Goal: Information Seeking & Learning: Learn about a topic

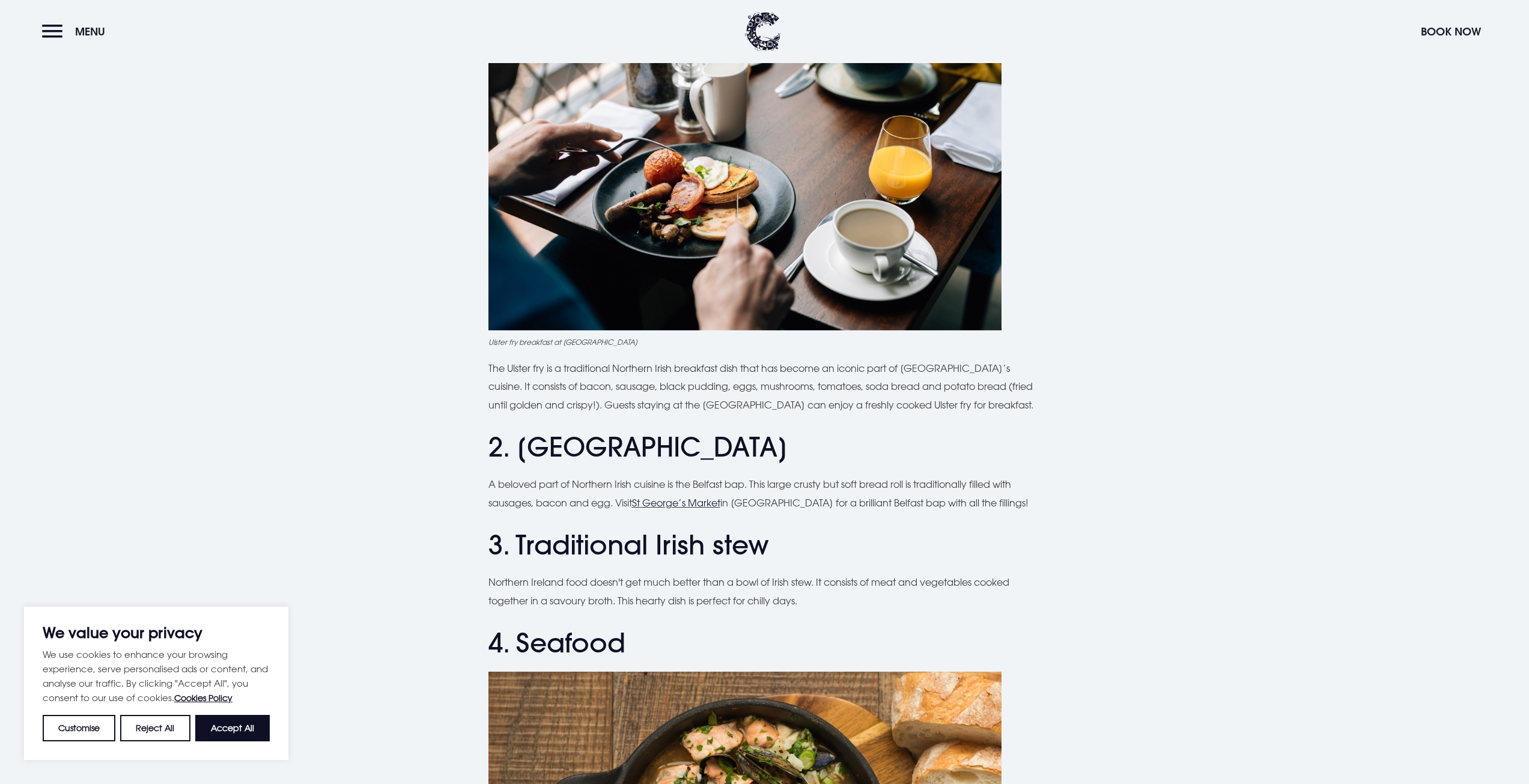
scroll to position [661, 0]
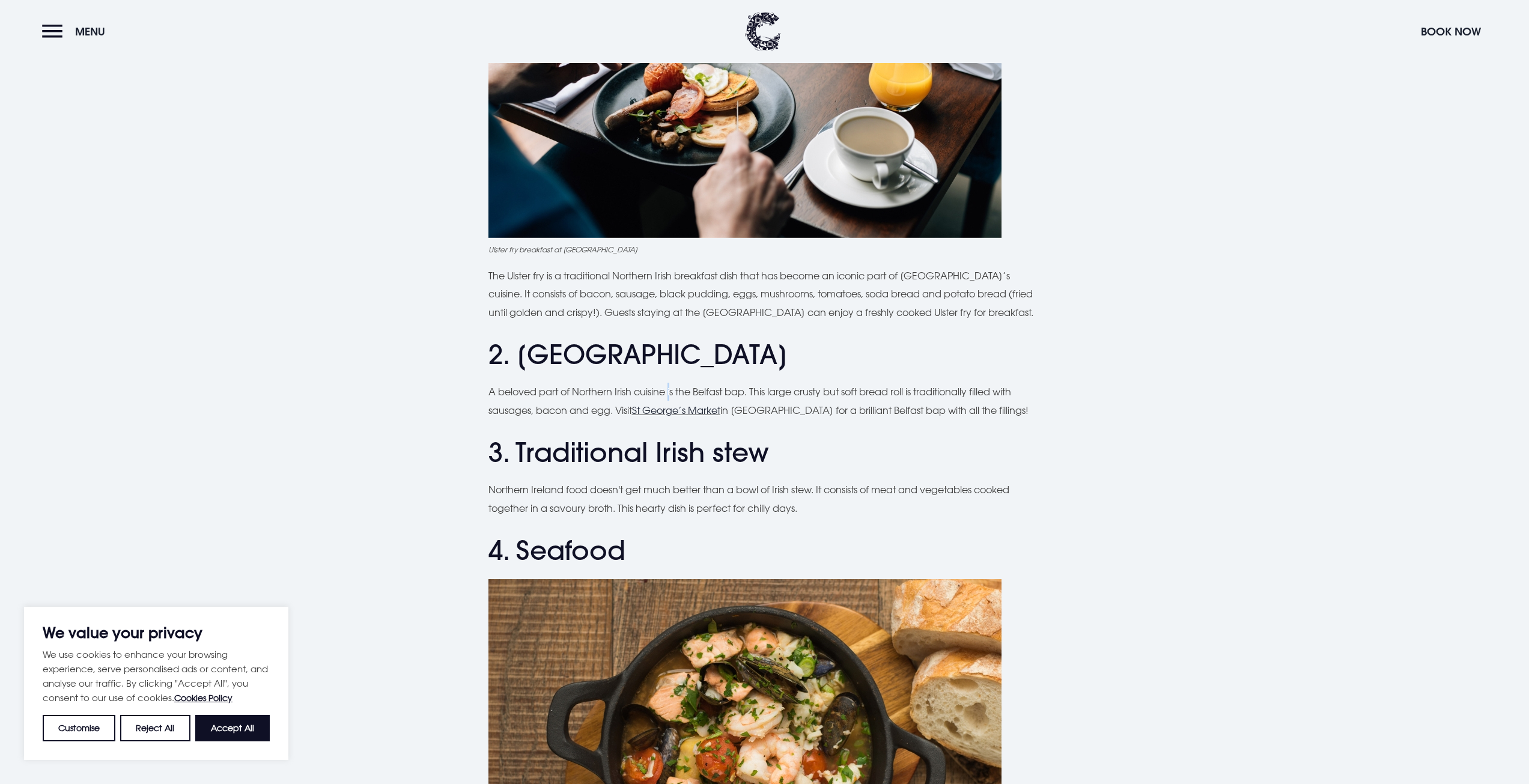
drag, startPoint x: 669, startPoint y: 352, endPoint x: 513, endPoint y: 361, distance: 156.3
click at [513, 361] on h2 "2. [GEOGRAPHIC_DATA]" at bounding box center [765, 355] width 553 height 32
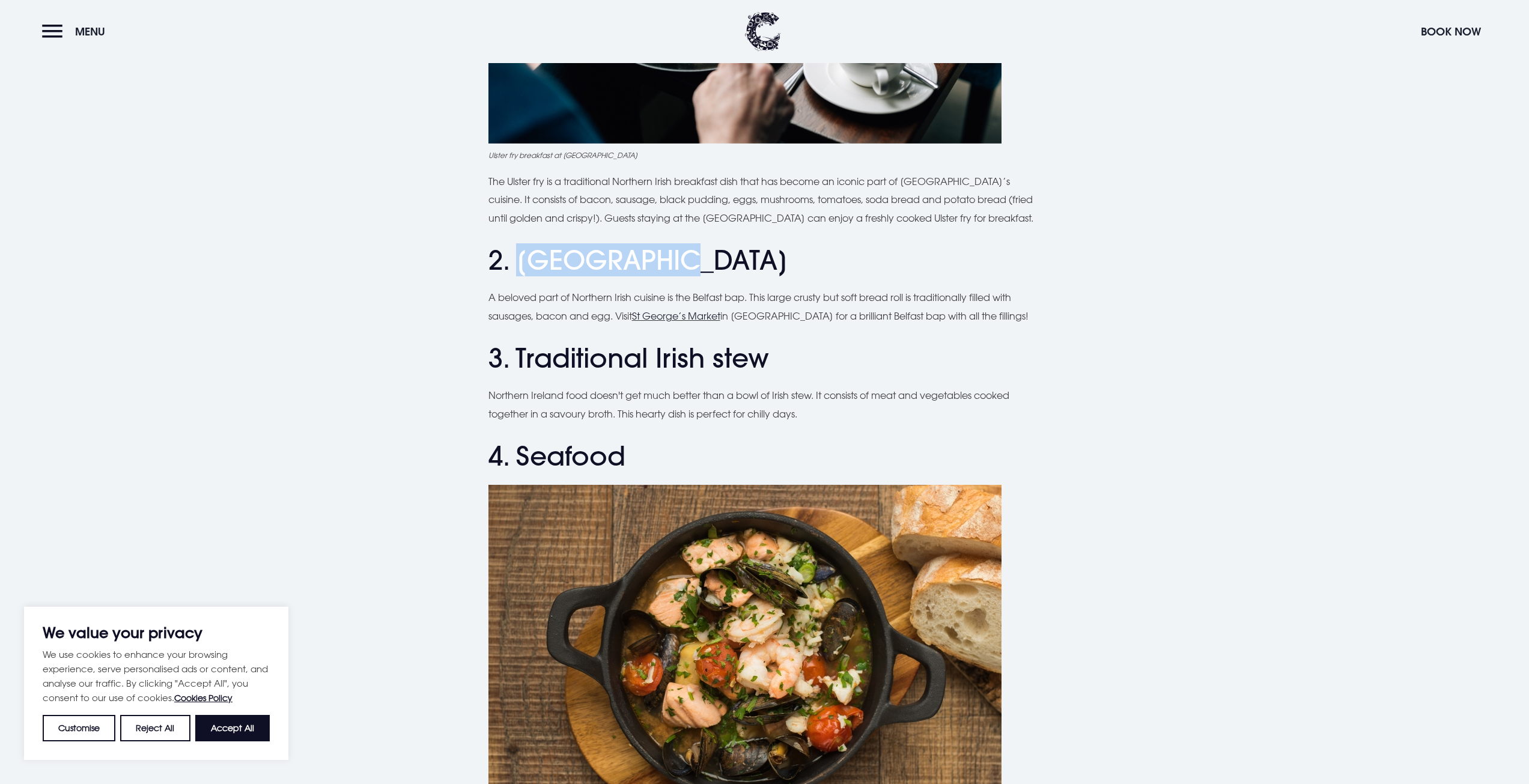
scroll to position [781, 0]
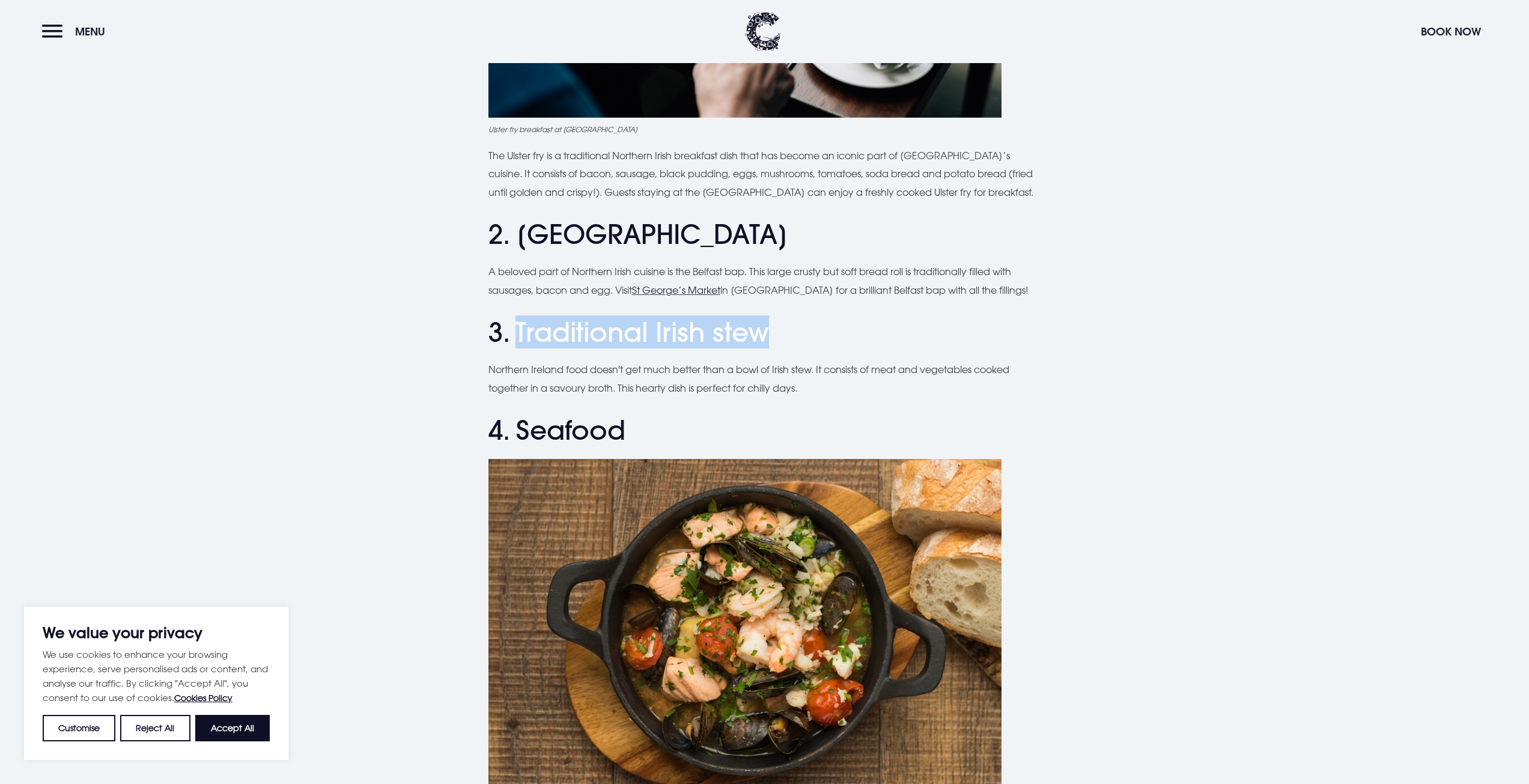
drag, startPoint x: 809, startPoint y: 338, endPoint x: 520, endPoint y: 328, distance: 289.2
click at [520, 328] on h2 "3. Traditional Irish stew" at bounding box center [765, 332] width 553 height 32
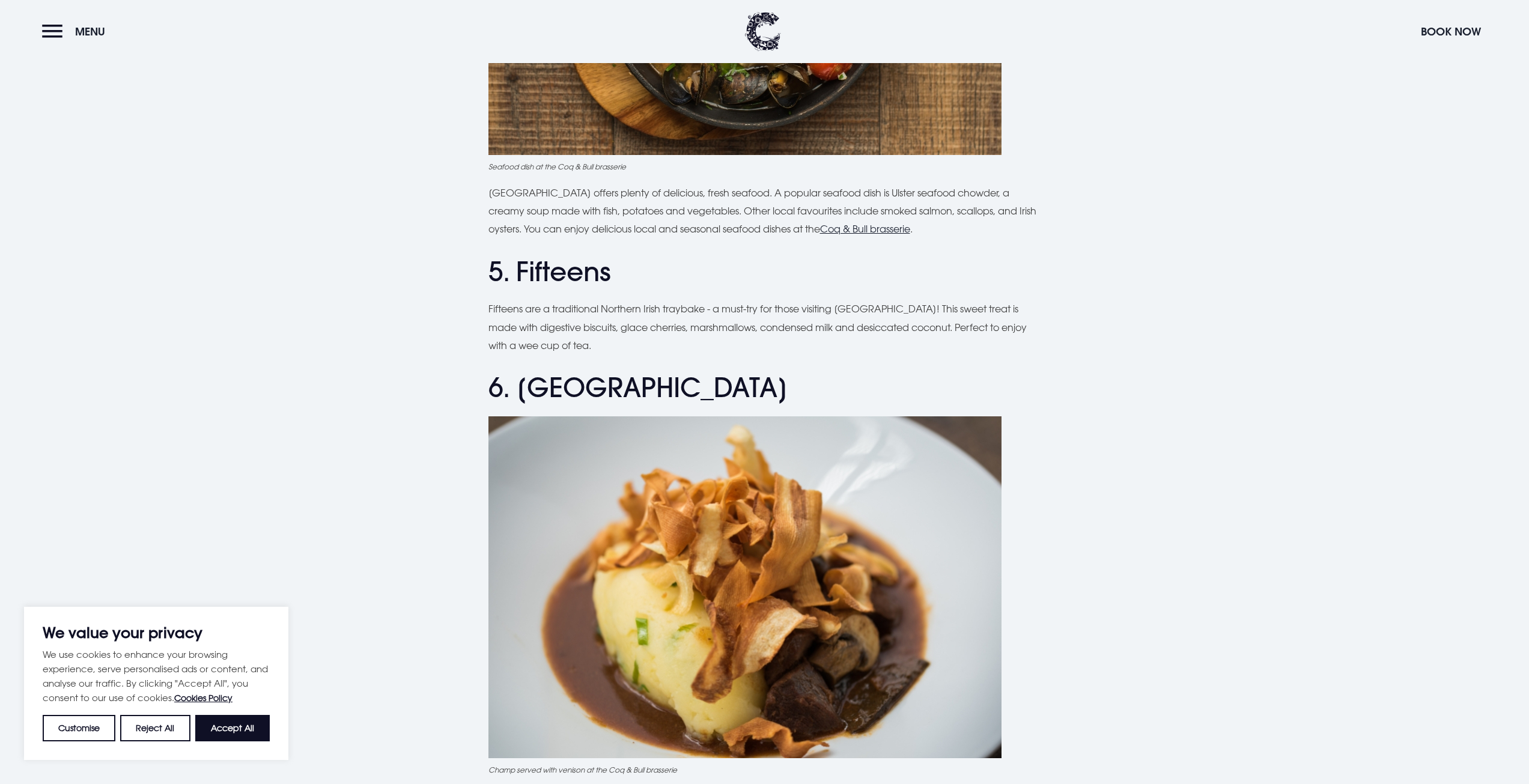
scroll to position [1442, 0]
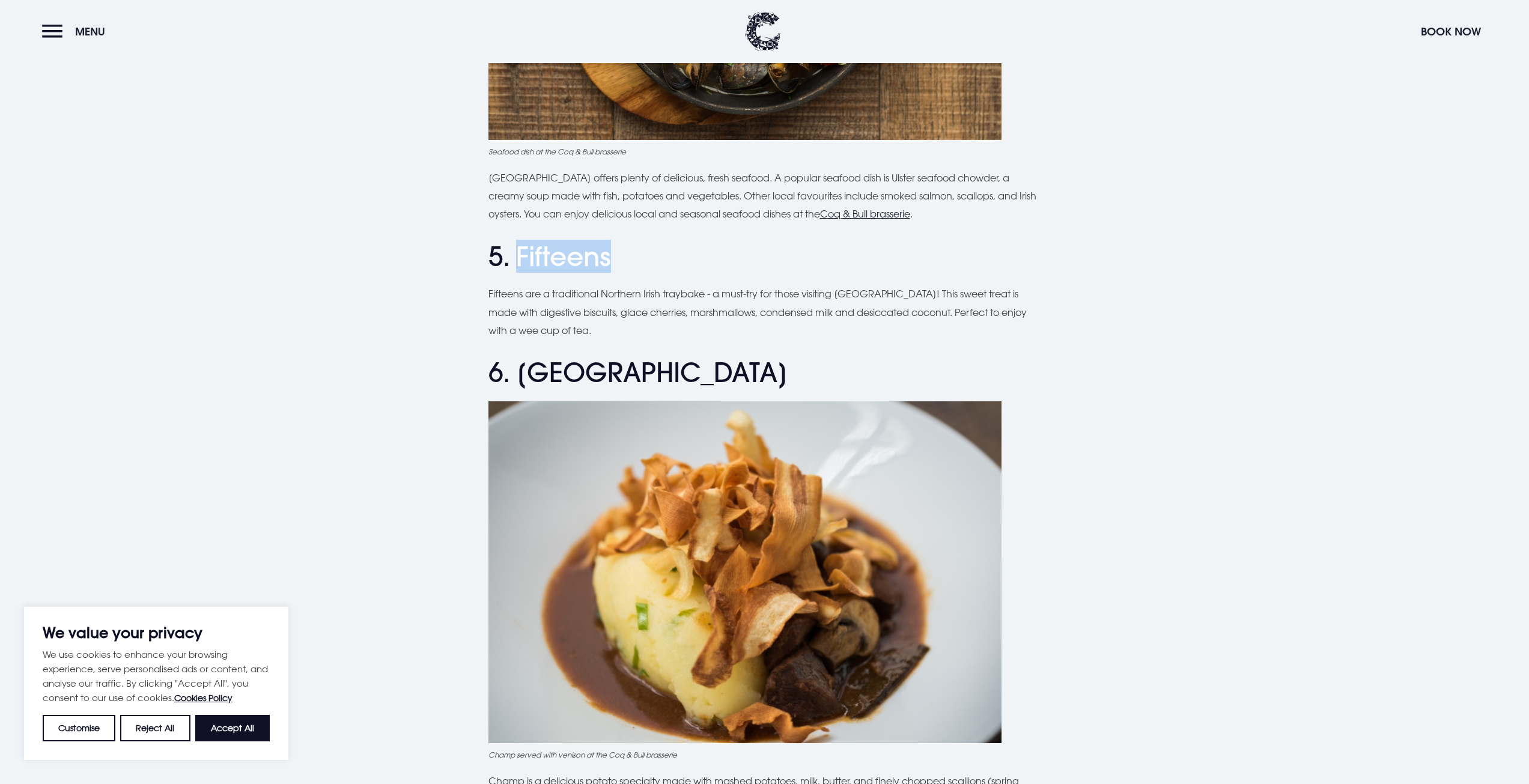
drag, startPoint x: 622, startPoint y: 262, endPoint x: 515, endPoint y: 263, distance: 107.0
click at [515, 263] on h2 "5. Fifteens" at bounding box center [765, 256] width 553 height 32
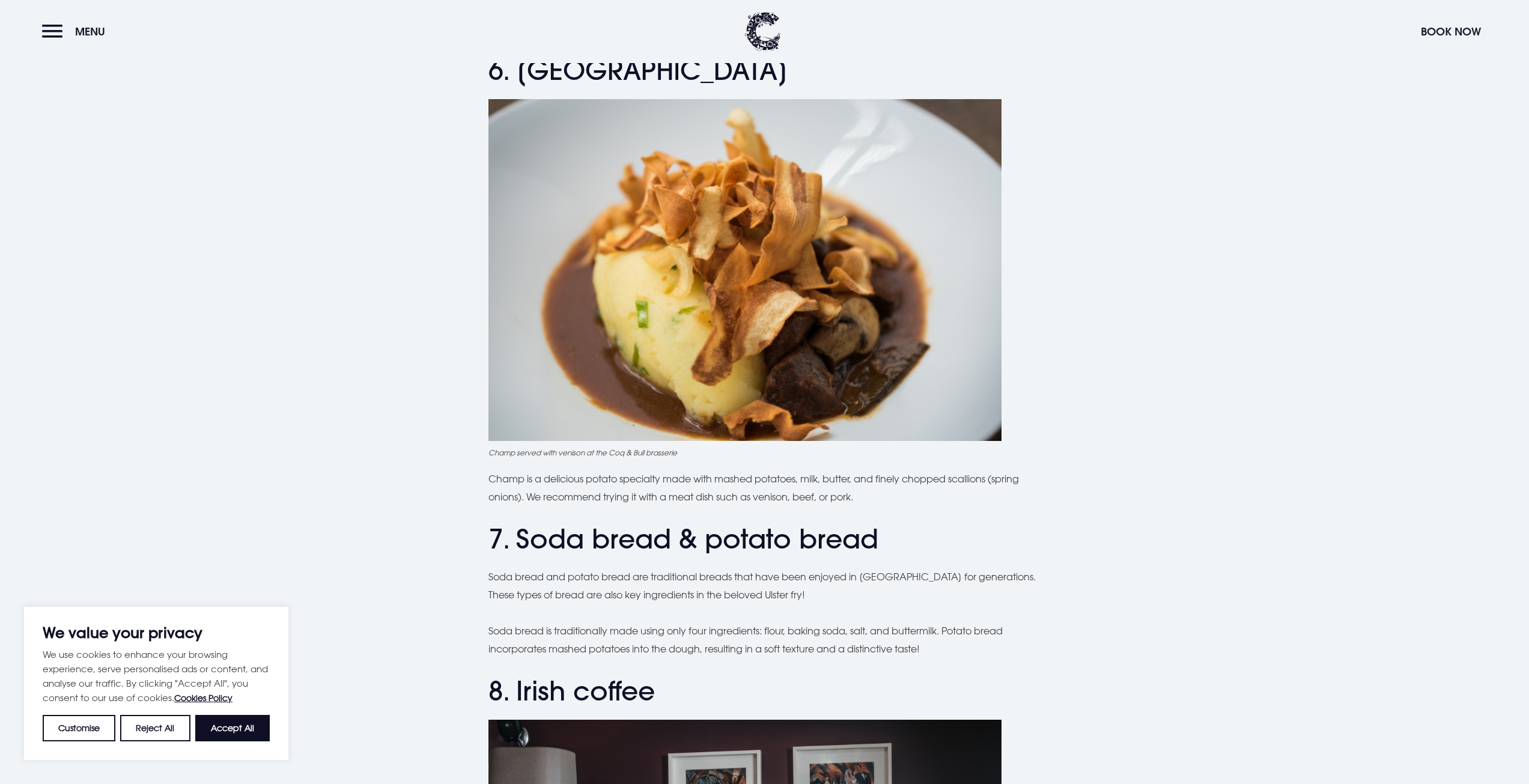
scroll to position [1802, 0]
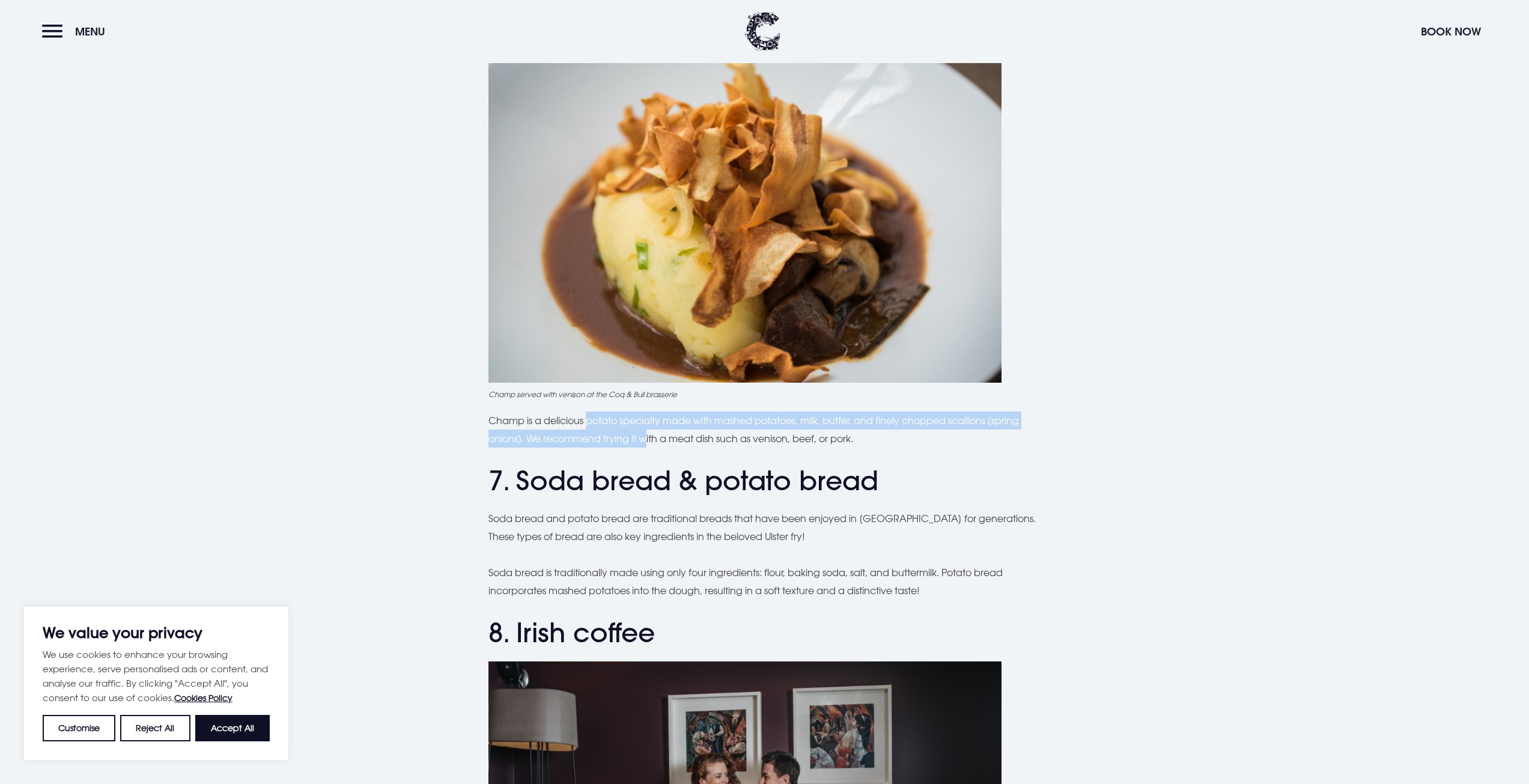
drag, startPoint x: 588, startPoint y: 429, endPoint x: 659, endPoint y: 432, distance: 71.1
click at [651, 437] on p "Champ is a delicious potato specialty made with mashed potatoes, milk, butter, …" at bounding box center [765, 429] width 553 height 37
click at [661, 432] on p "Champ is a delicious potato specialty made with mashed potatoes, milk, butter, …" at bounding box center [765, 429] width 553 height 37
drag, startPoint x: 720, startPoint y: 416, endPoint x: 953, endPoint y: 432, distance: 233.5
click at [953, 432] on p "Champ is a delicious potato specialty made with mashed potatoes, milk, butter, …" at bounding box center [765, 429] width 553 height 37
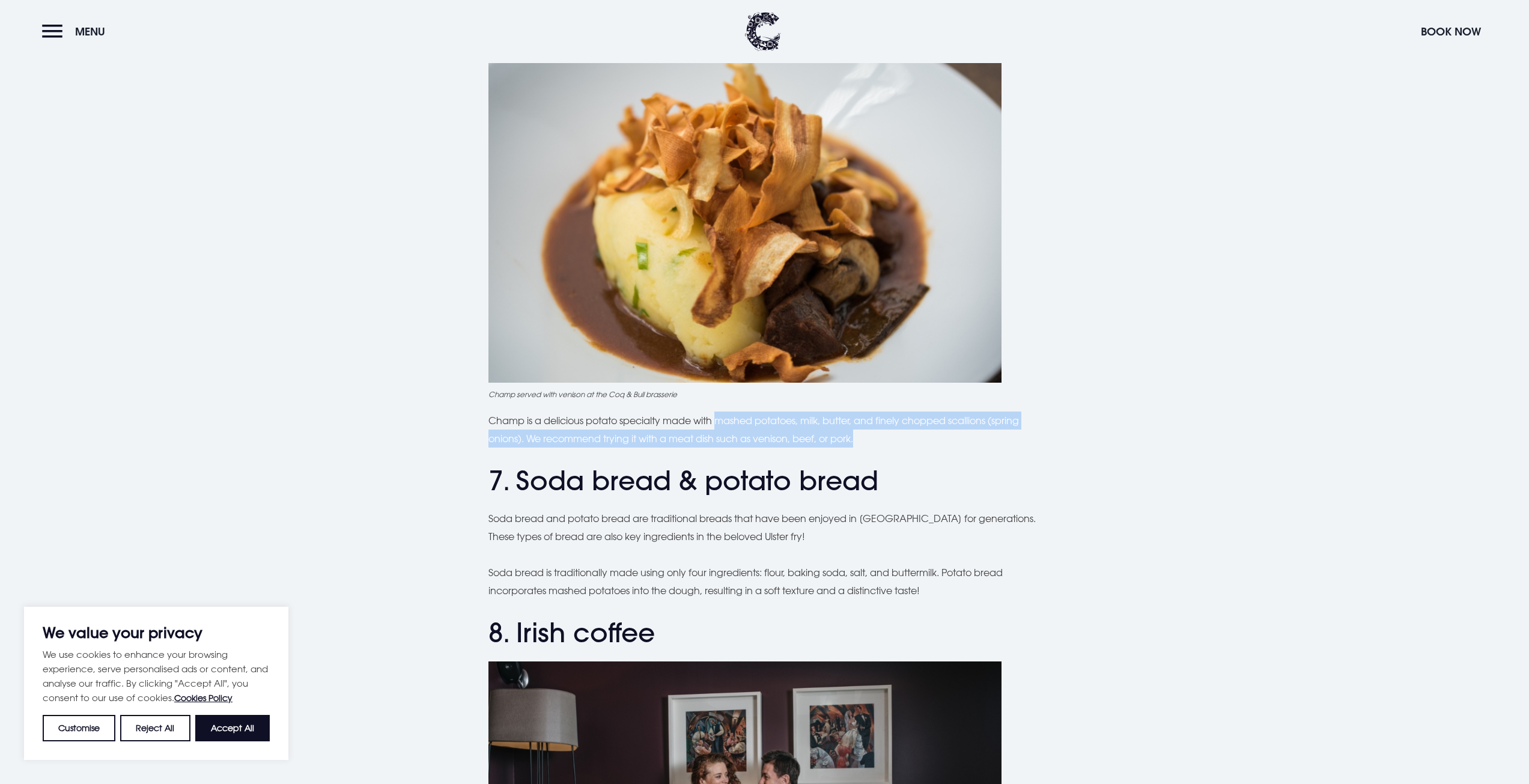
click at [966, 416] on p "Champ is a delicious potato specialty made with mashed potatoes, milk, butter, …" at bounding box center [765, 429] width 553 height 37
drag, startPoint x: 959, startPoint y: 420, endPoint x: 998, endPoint y: 426, distance: 39.5
click at [998, 426] on p "Champ is a delicious potato specialty made with mashed potatoes, milk, butter, …" at bounding box center [765, 429] width 553 height 37
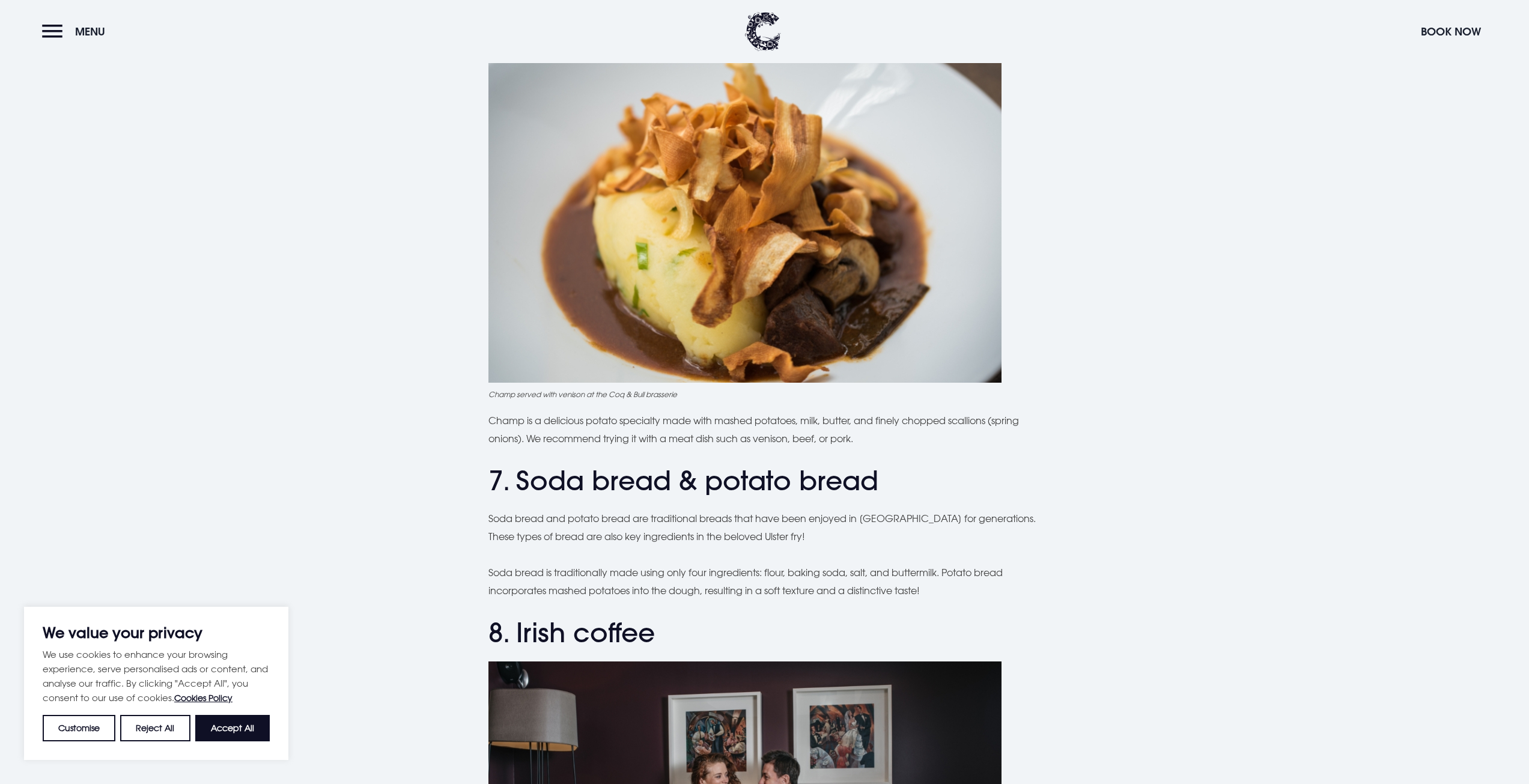
click at [1376, 205] on section "Planning a trip to [GEOGRAPHIC_DATA]? From the famous Ulster fry to comforting …" at bounding box center [764, 450] width 1529 height 3890
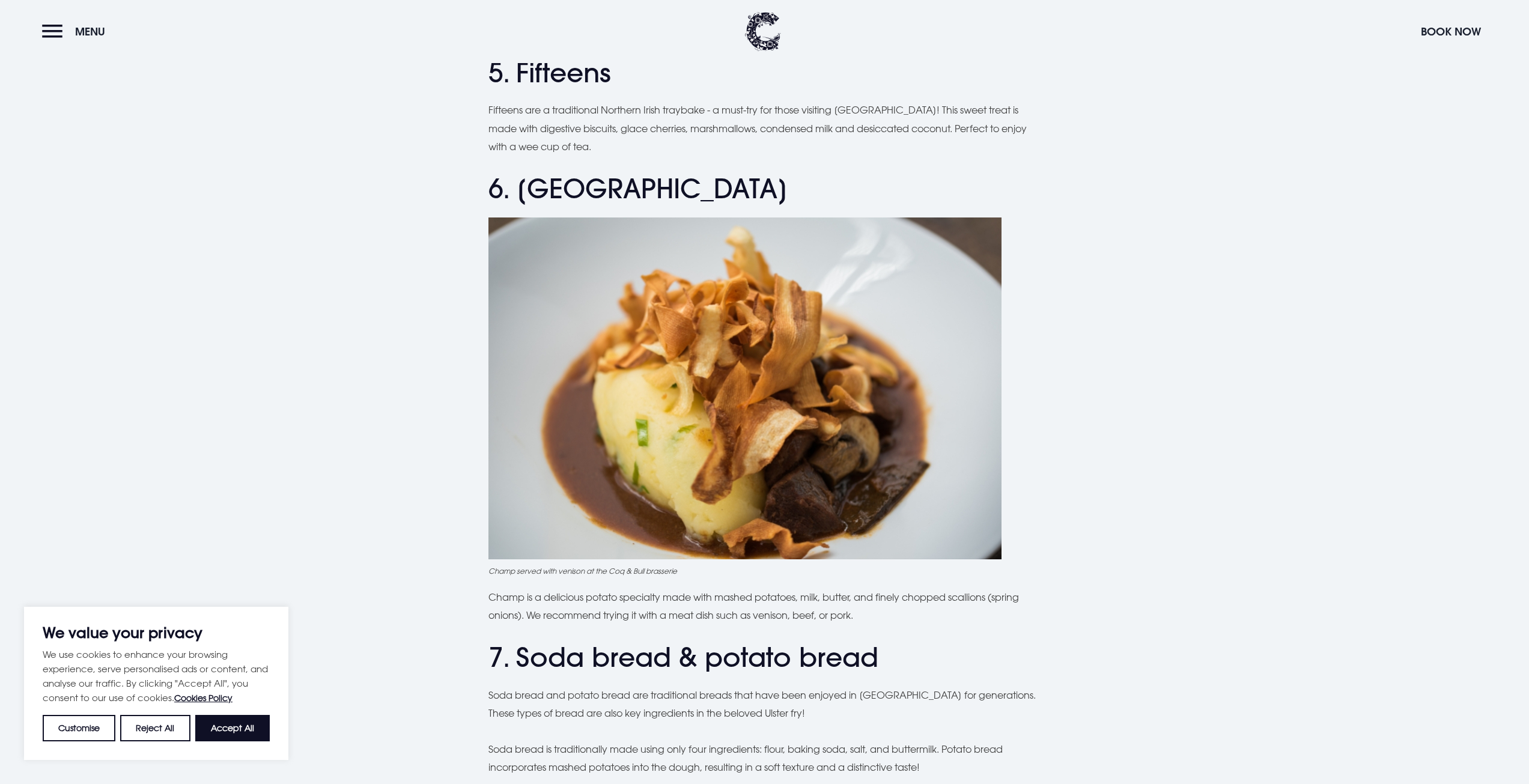
scroll to position [1621, 0]
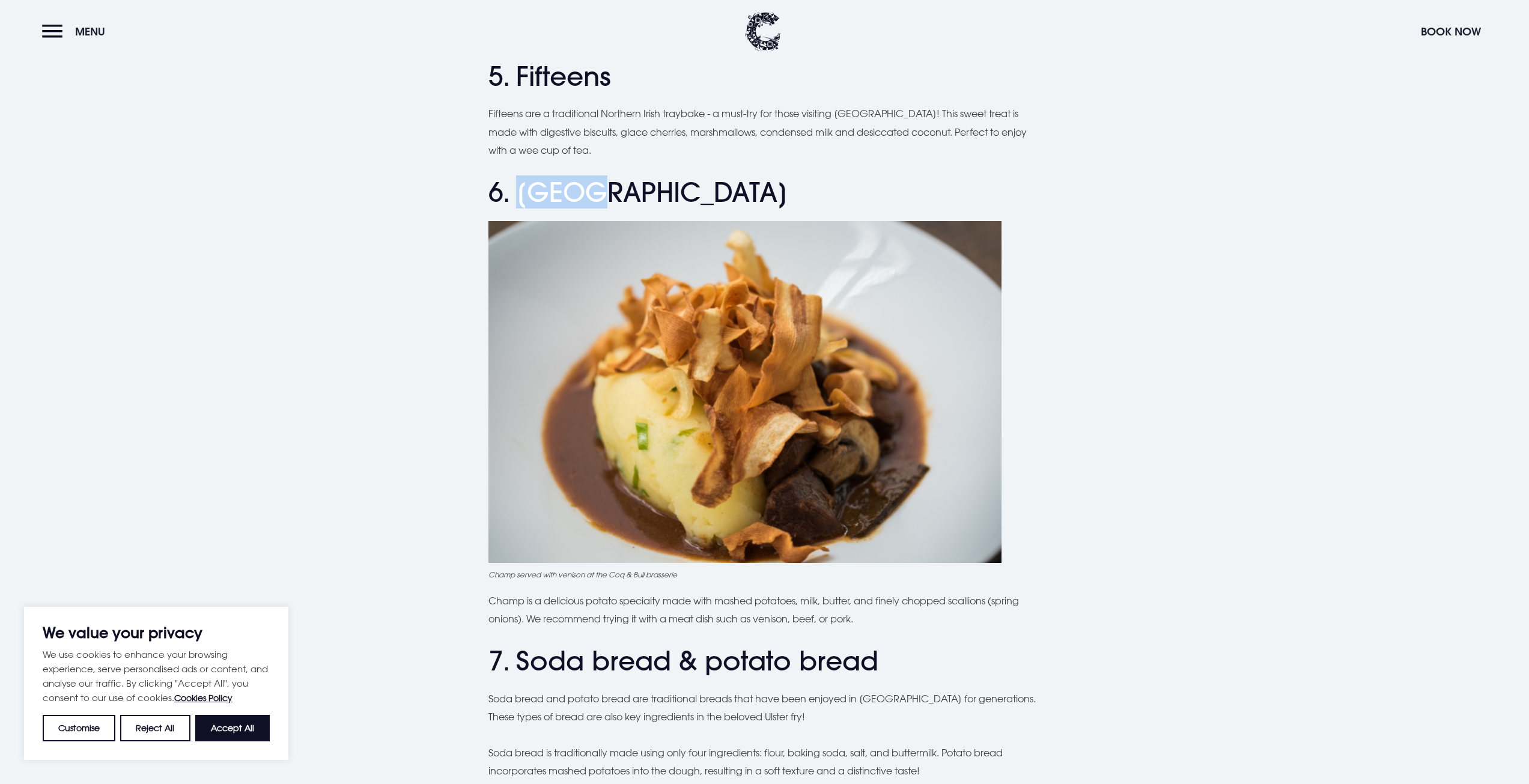
drag, startPoint x: 622, startPoint y: 196, endPoint x: 527, endPoint y: 191, distance: 95.1
click at [527, 191] on h2 "6. [GEOGRAPHIC_DATA]" at bounding box center [765, 192] width 553 height 32
drag, startPoint x: 881, startPoint y: 605, endPoint x: 764, endPoint y: 443, distance: 199.8
click at [781, 568] on div "Planning a trip to [GEOGRAPHIC_DATA]? From the famous Ulster fry to comforting …" at bounding box center [765, 630] width 553 height 3769
drag, startPoint x: 753, startPoint y: 614, endPoint x: 770, endPoint y: 619, distance: 17.7
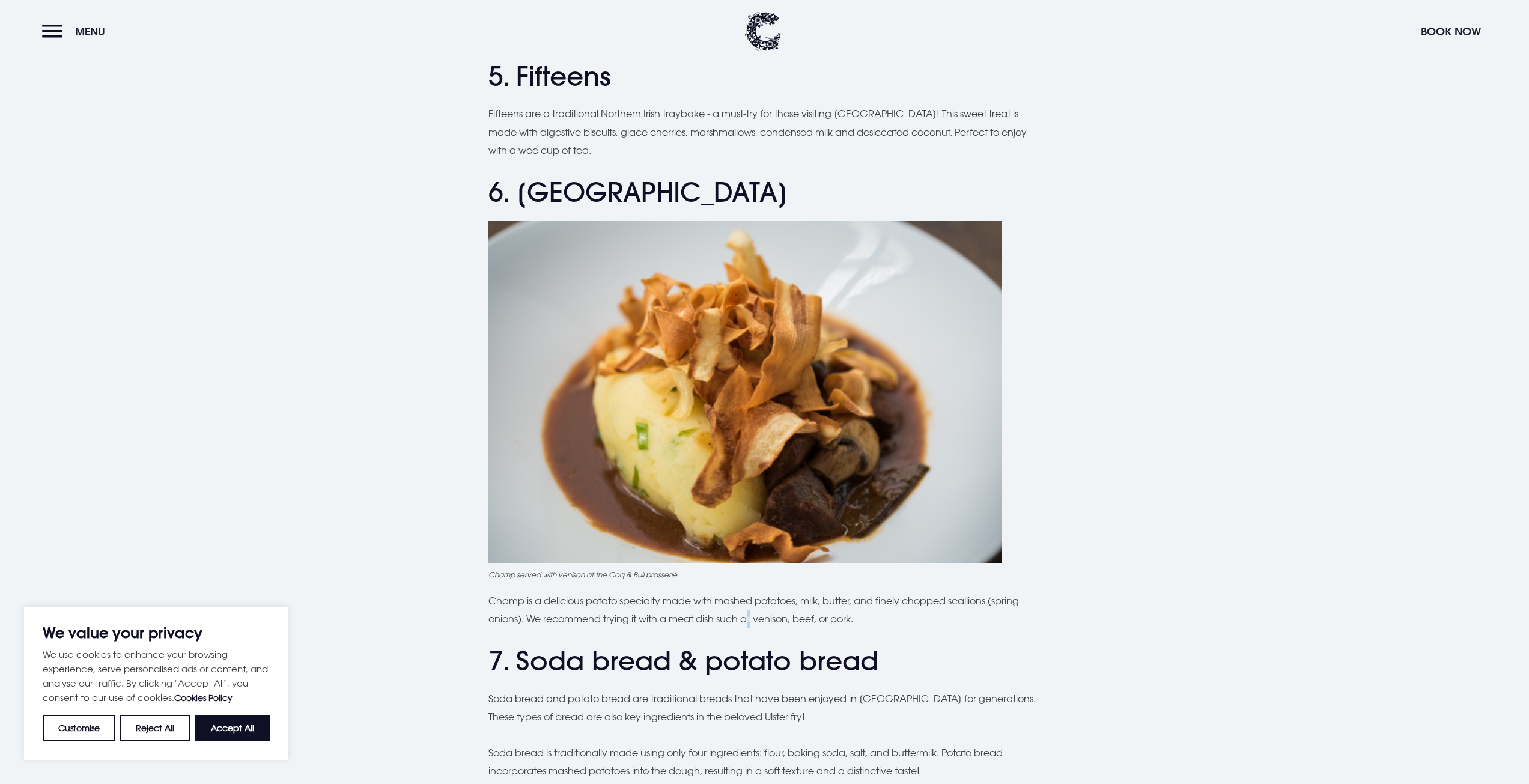
click at [758, 618] on p "Champ is a delicious potato specialty made with mashed potatoes, milk, butter, …" at bounding box center [765, 610] width 553 height 37
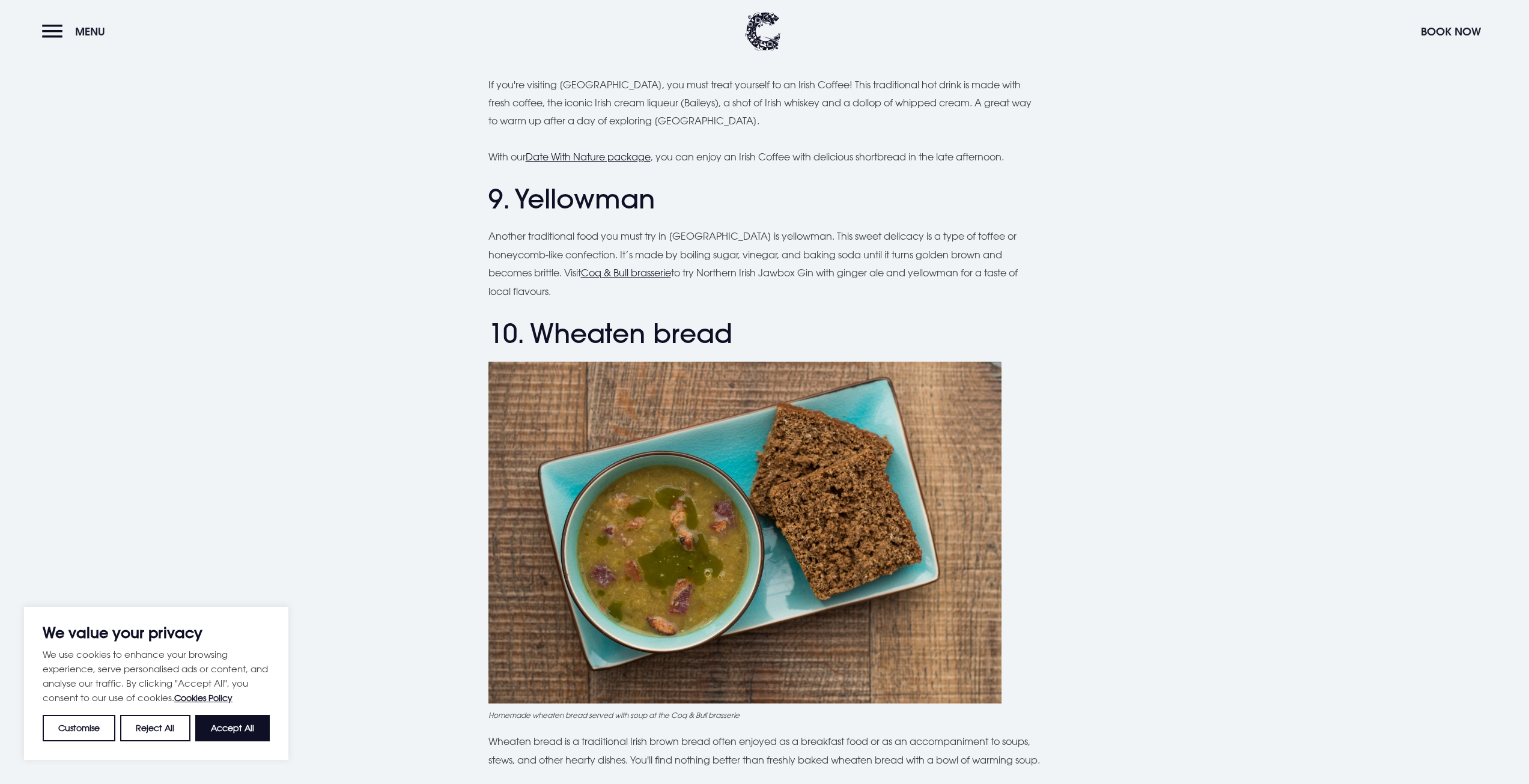
scroll to position [2763, 0]
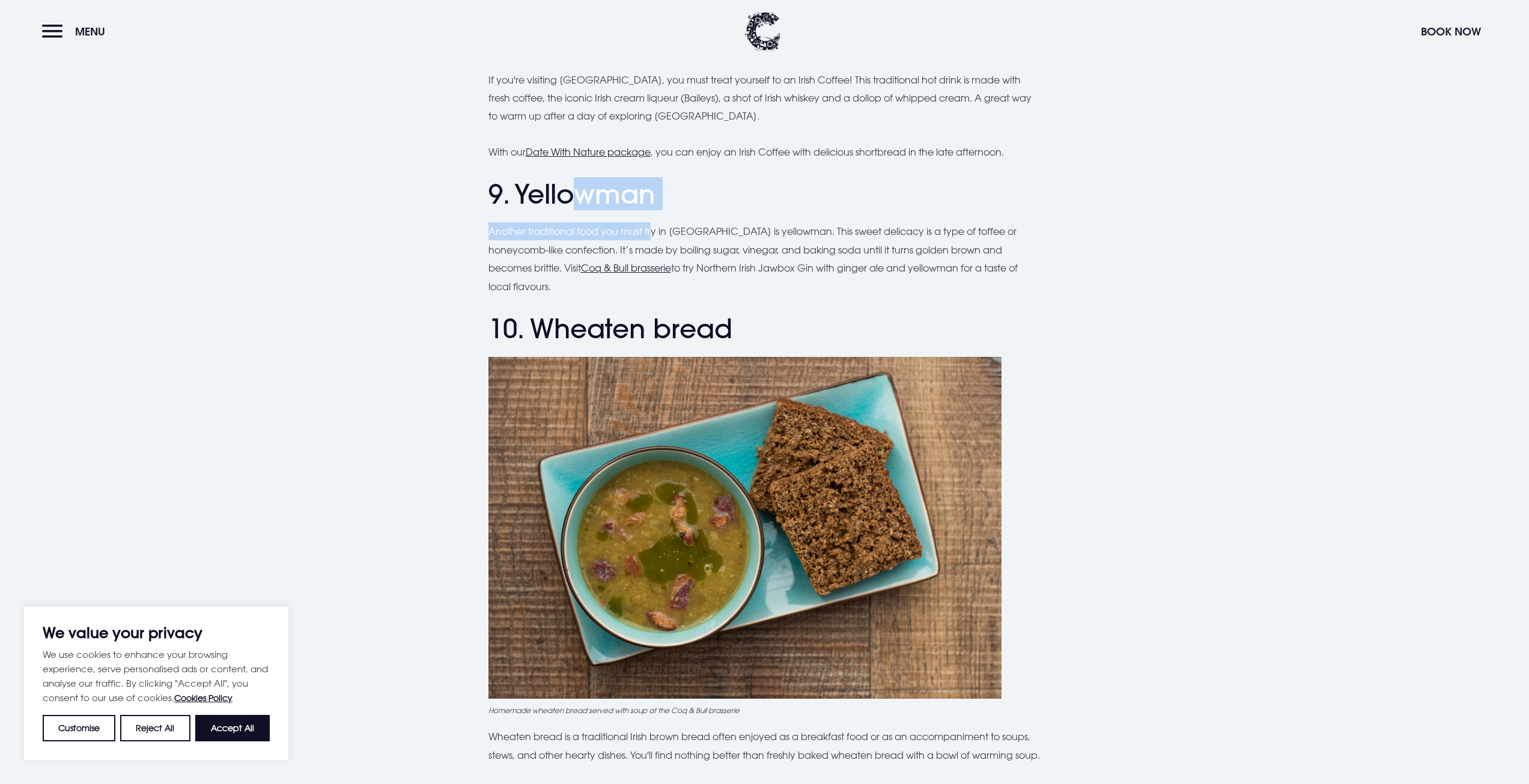
drag, startPoint x: 643, startPoint y: 205, endPoint x: 584, endPoint y: 199, distance: 59.3
click at [642, 184] on h2 "9. Yellowman" at bounding box center [765, 194] width 553 height 32
click at [672, 191] on h2 "9. Yellowman" at bounding box center [765, 194] width 553 height 32
click at [649, 194] on h2 "9. Yellowman" at bounding box center [765, 194] width 553 height 32
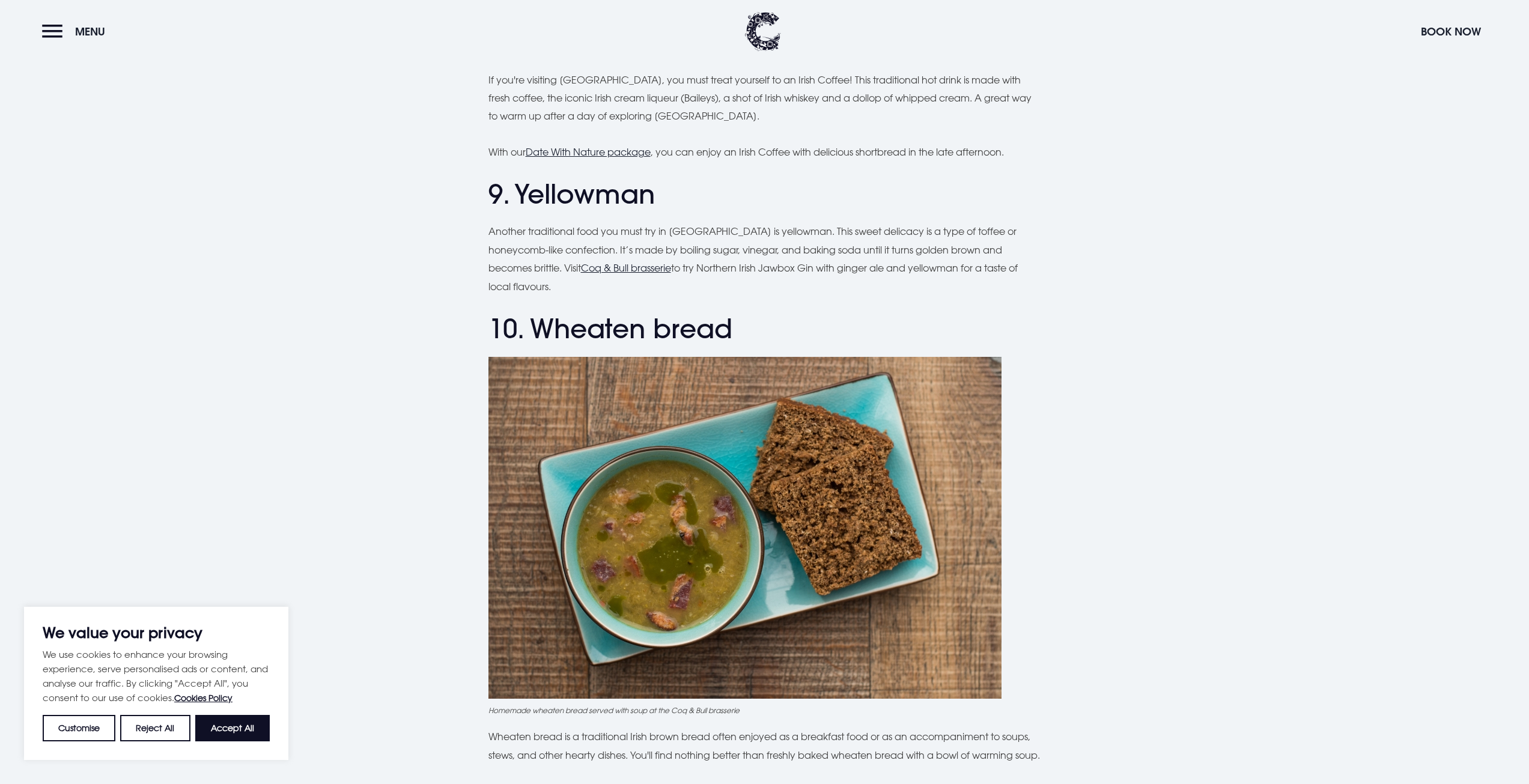
click at [651, 194] on h2 "9. Yellowman" at bounding box center [765, 194] width 553 height 32
drag, startPoint x: 523, startPoint y: 197, endPoint x: 638, endPoint y: 195, distance: 115.0
click at [664, 203] on h2 "9. Yellowman" at bounding box center [765, 194] width 553 height 32
drag, startPoint x: 638, startPoint y: 195, endPoint x: 635, endPoint y: 202, distance: 7.6
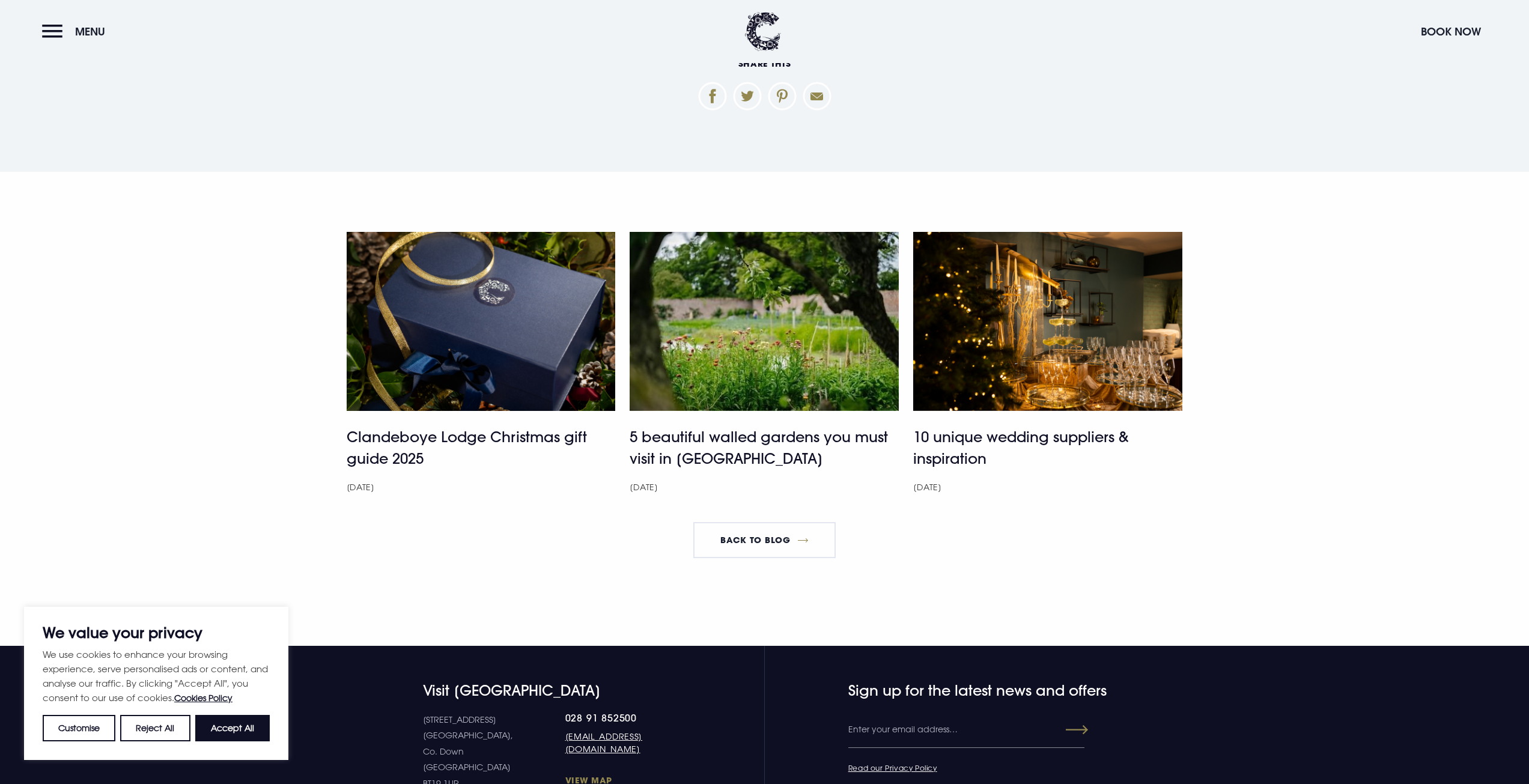
drag, startPoint x: 1183, startPoint y: 303, endPoint x: 1170, endPoint y: 114, distance: 189.4
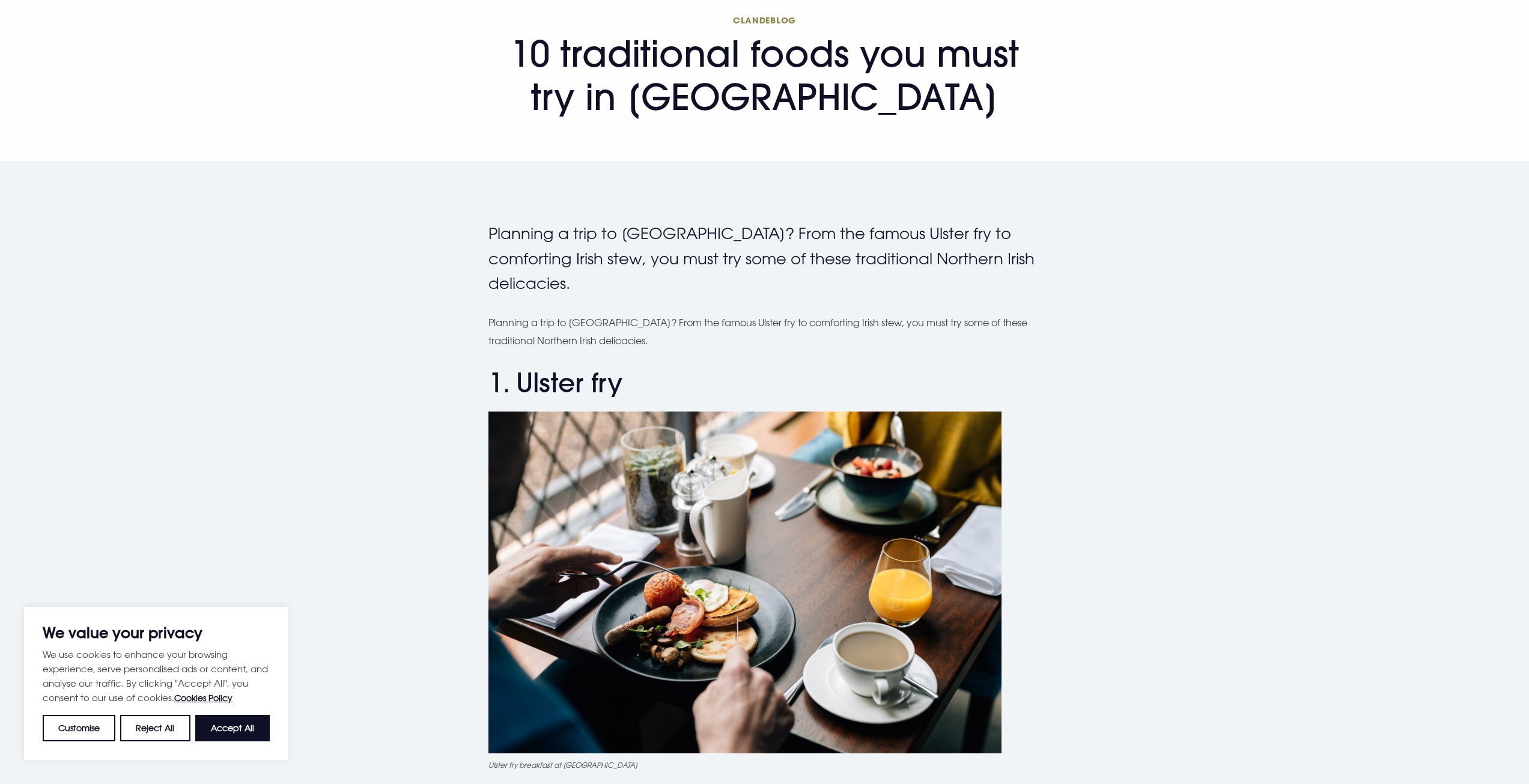
scroll to position [0, 0]
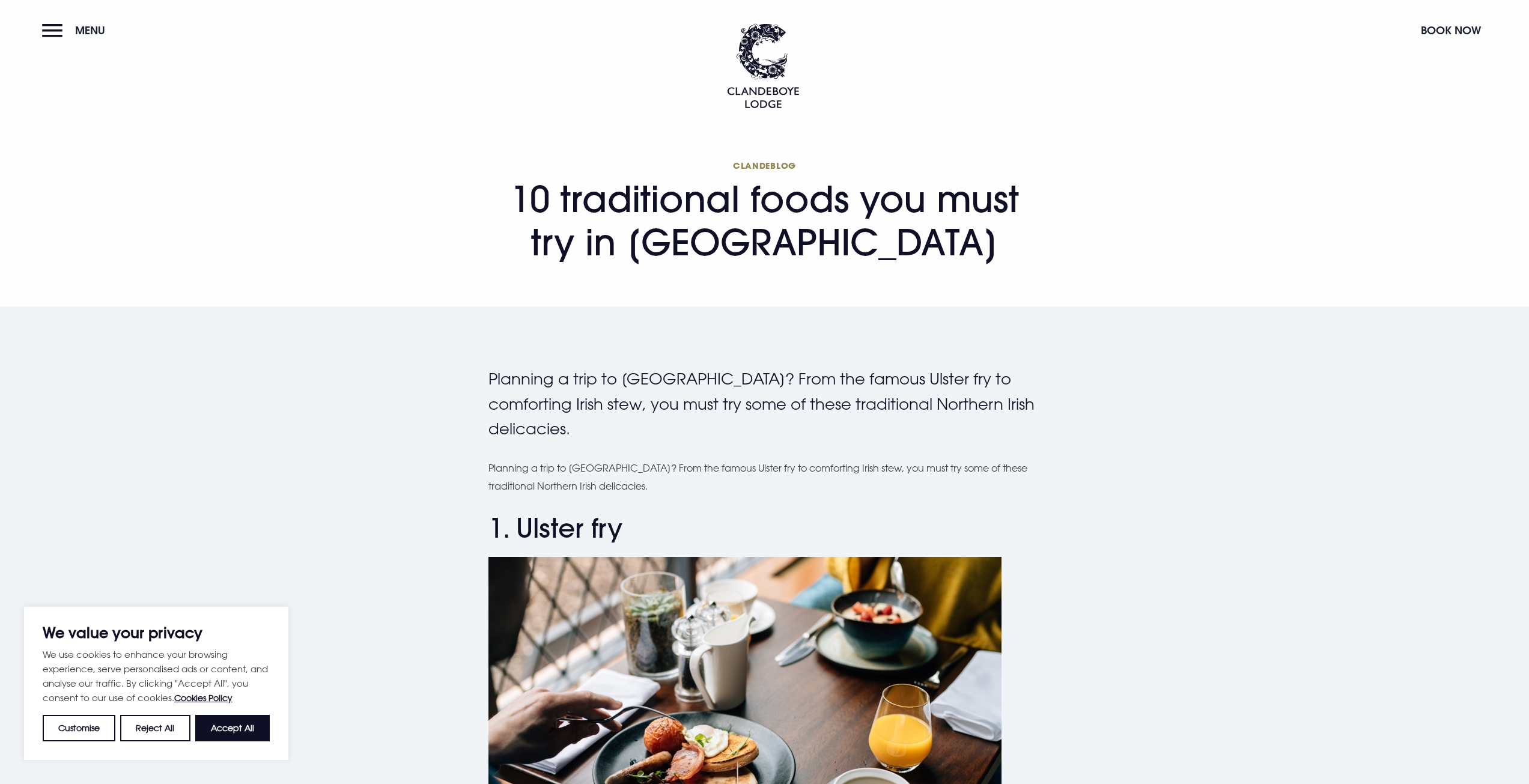
drag, startPoint x: 1205, startPoint y: 85, endPoint x: 1107, endPoint y: 176, distance: 133.7
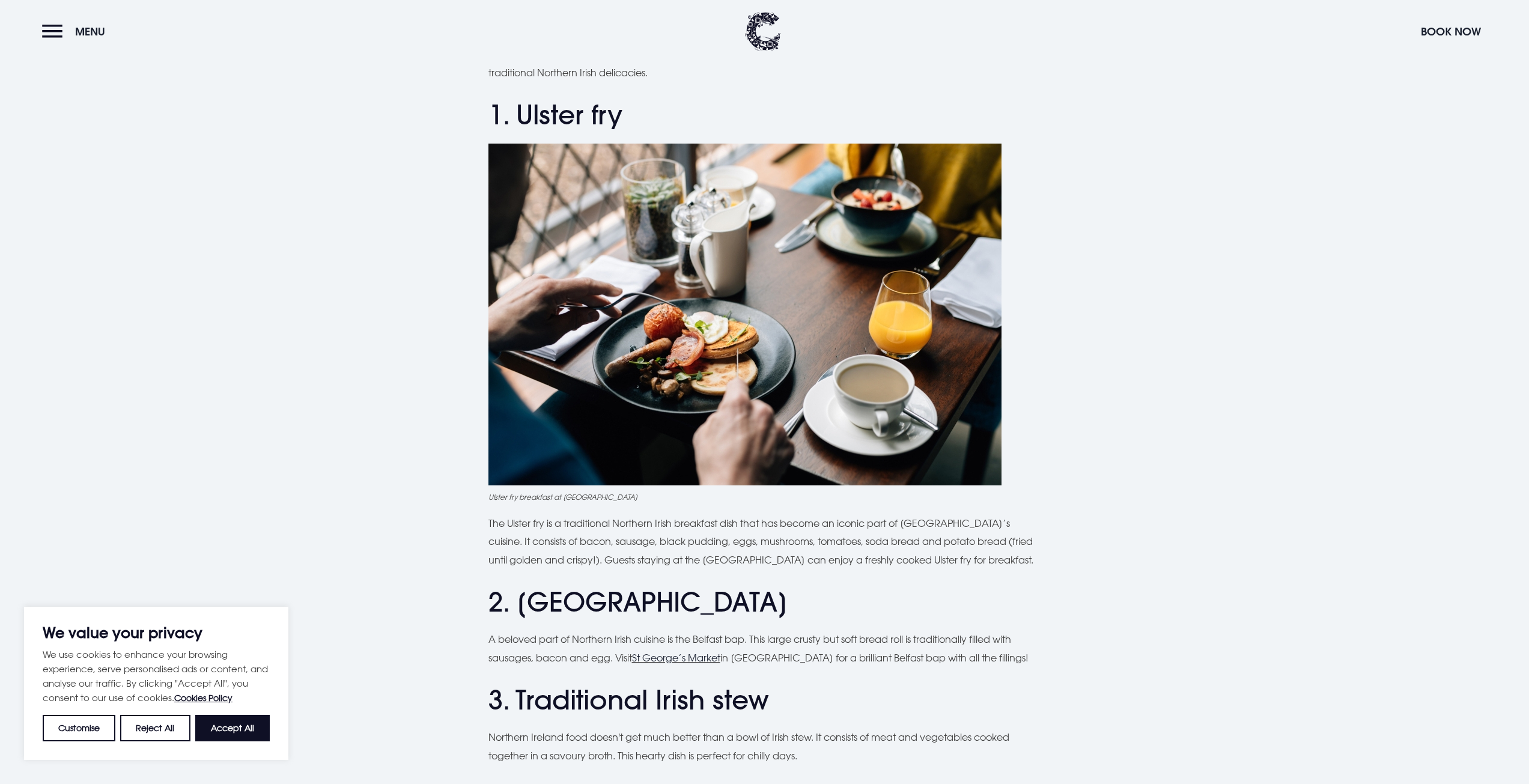
drag, startPoint x: 1109, startPoint y: 555, endPoint x: 1021, endPoint y: 309, distance: 261.3
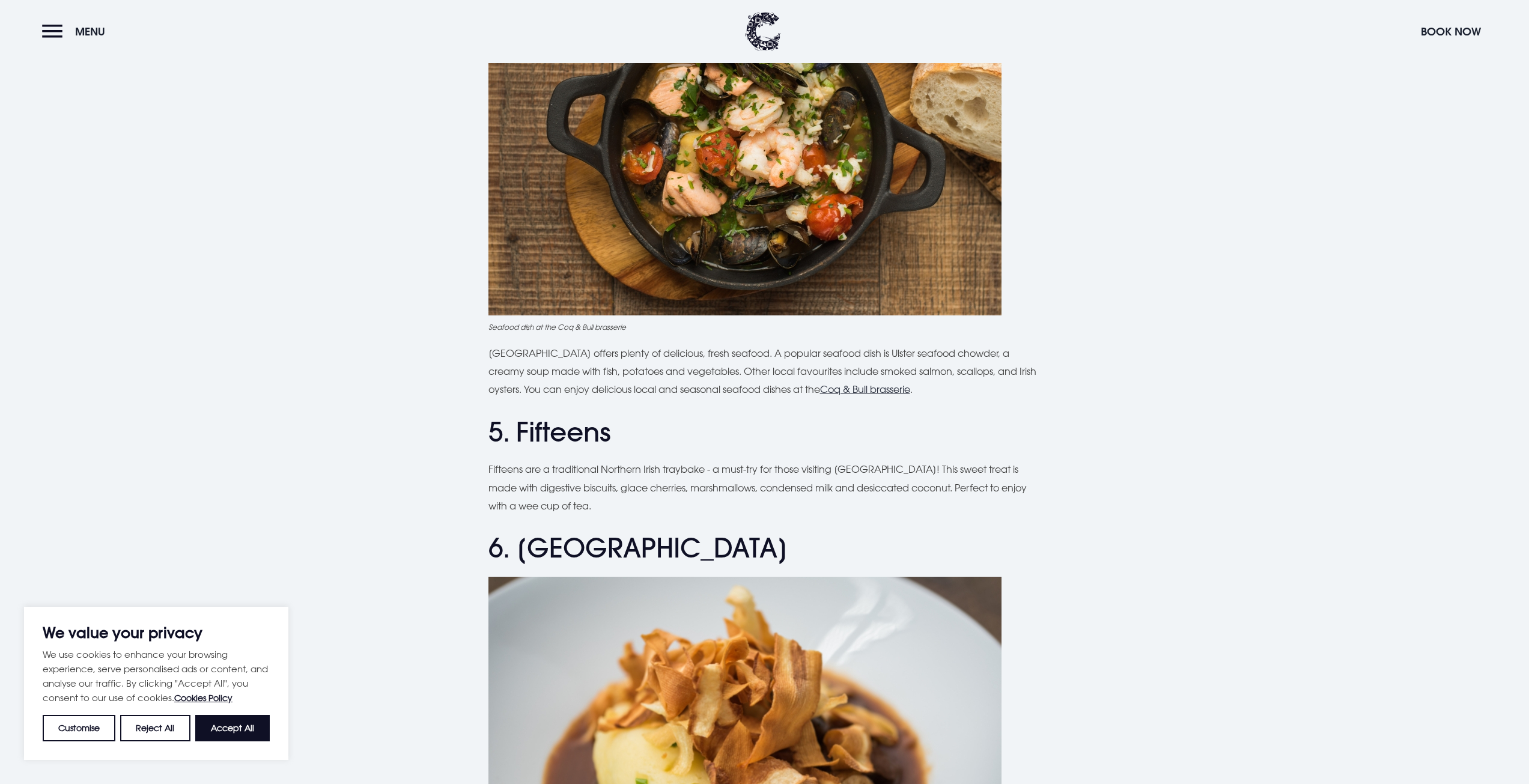
drag, startPoint x: 1013, startPoint y: 331, endPoint x: 964, endPoint y: 548, distance: 222.5
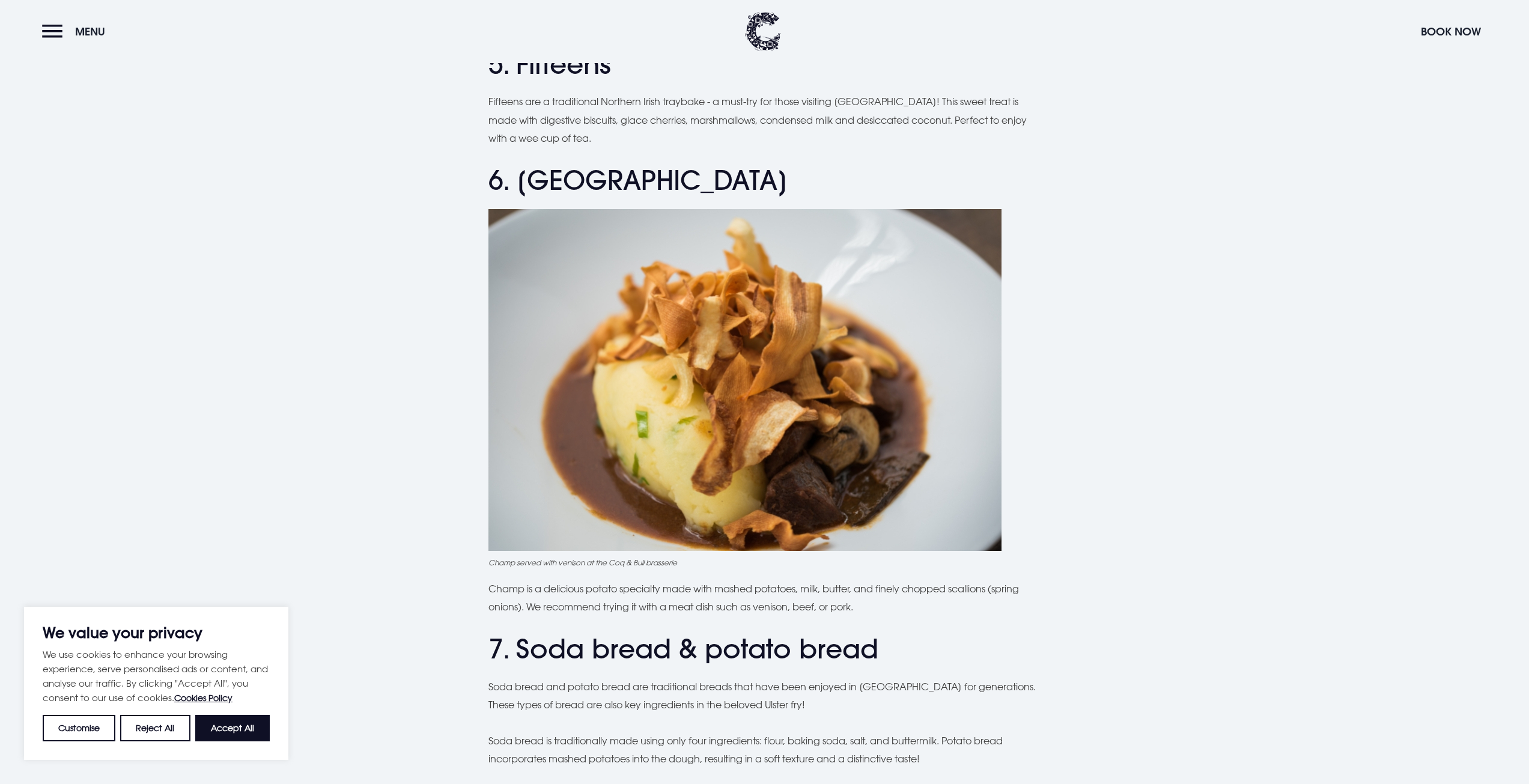
scroll to position [1665, 0]
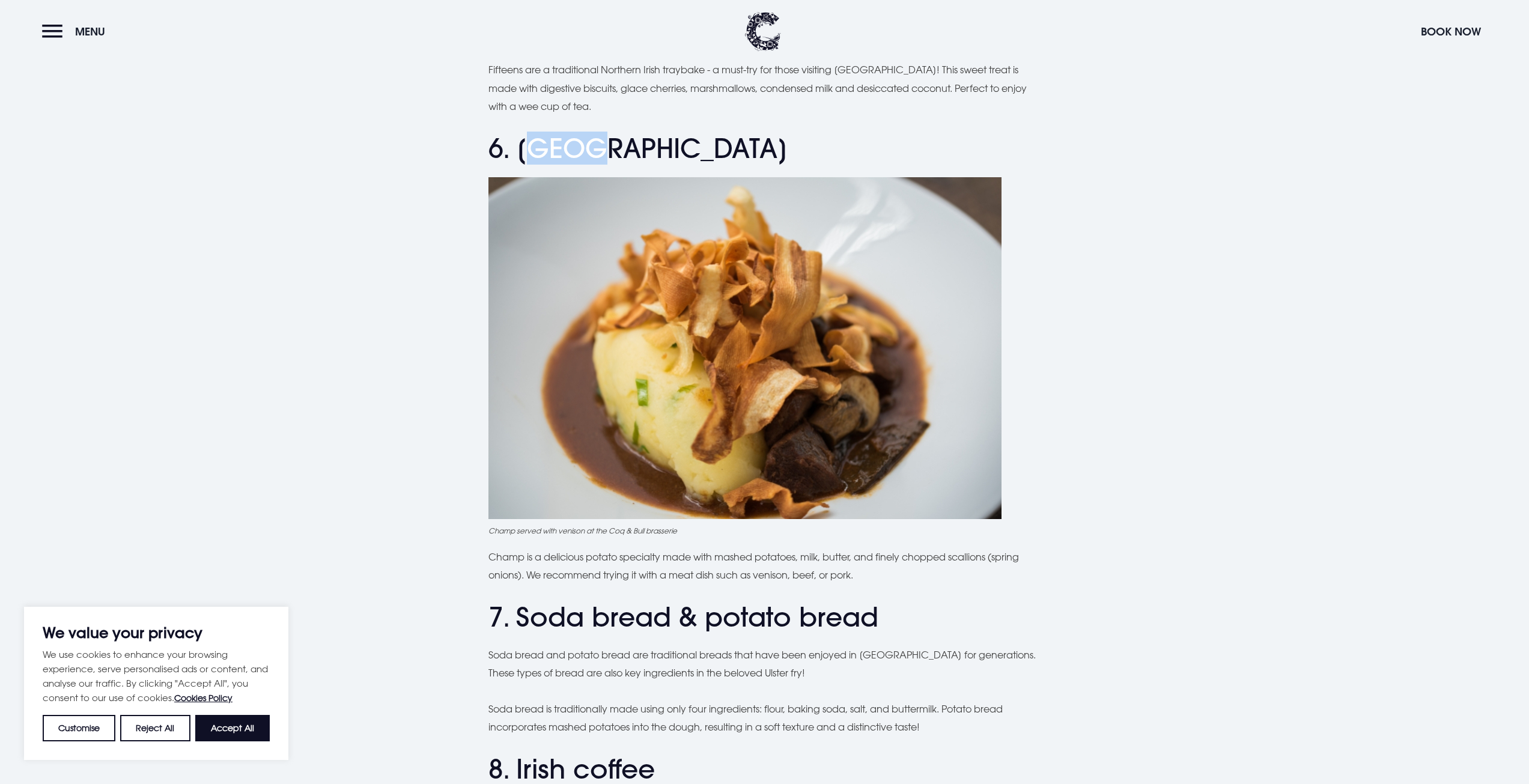
drag, startPoint x: 545, startPoint y: 148, endPoint x: 672, endPoint y: 164, distance: 128.0
click at [657, 163] on h2 "6. [GEOGRAPHIC_DATA]" at bounding box center [765, 149] width 553 height 32
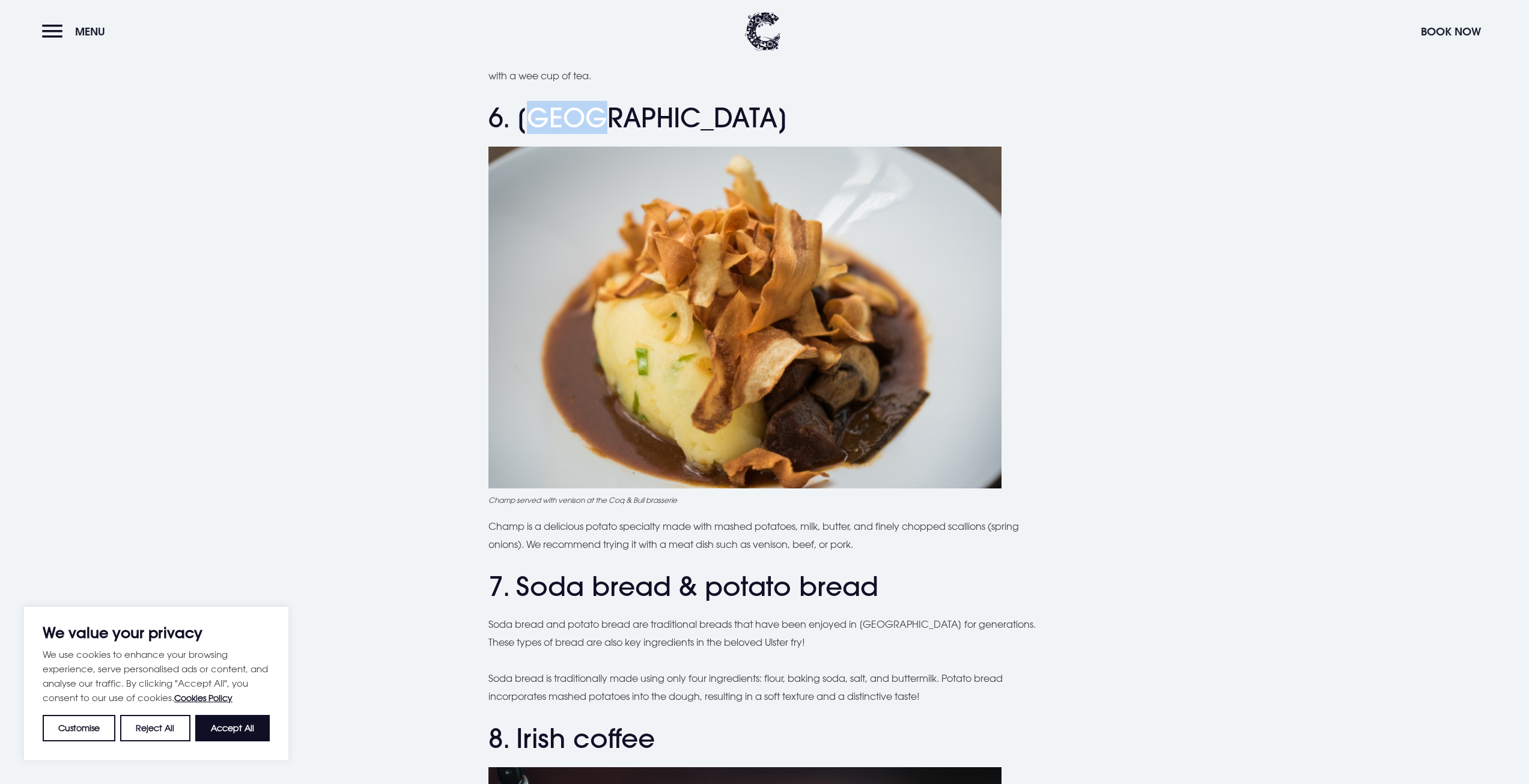
scroll to position [1725, 0]
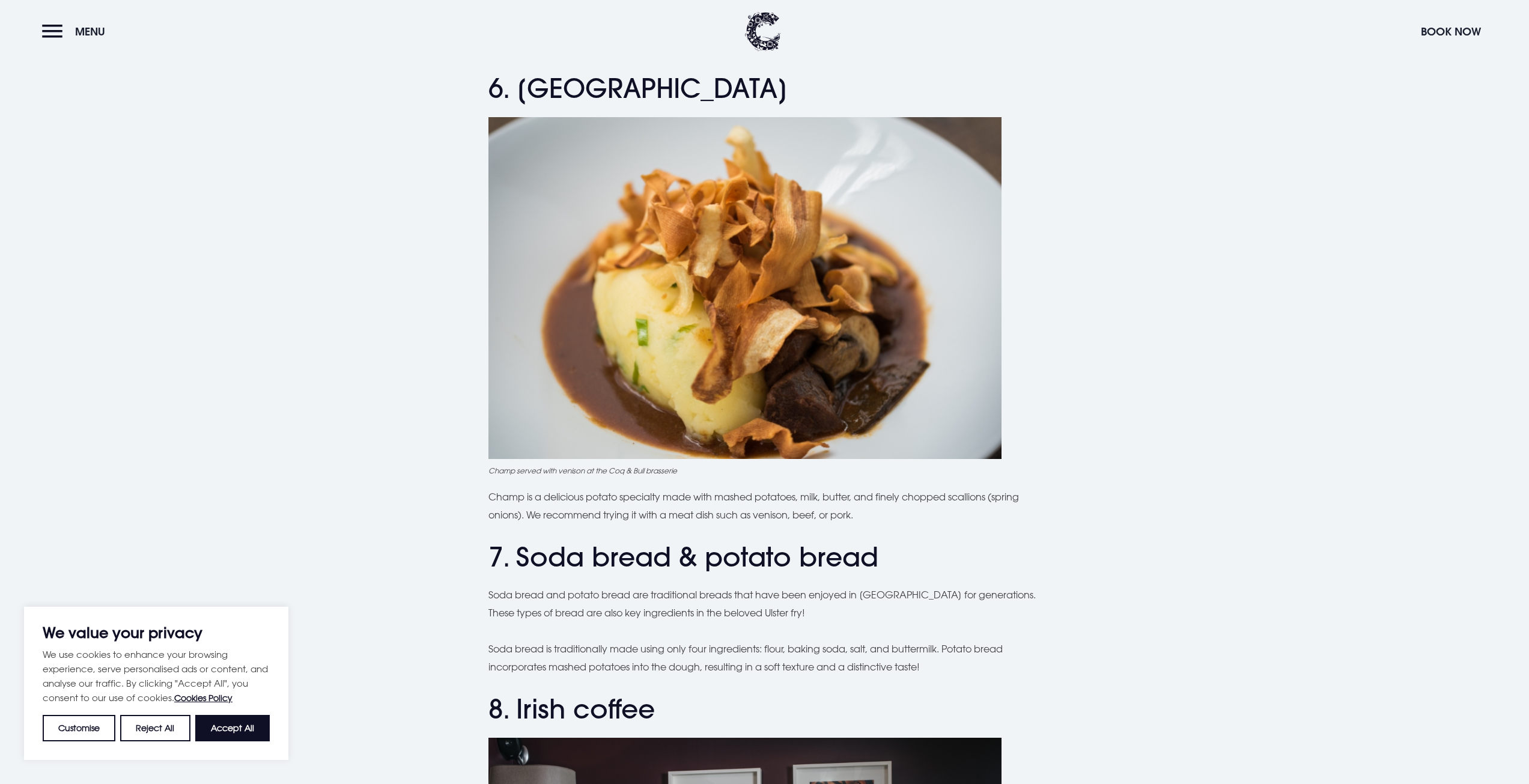
click at [423, 249] on div "Planning a trip to [GEOGRAPHIC_DATA]? From the famous Ulster fry to comforting …" at bounding box center [764, 526] width 851 height 3769
